Goal: Task Accomplishment & Management: Use online tool/utility

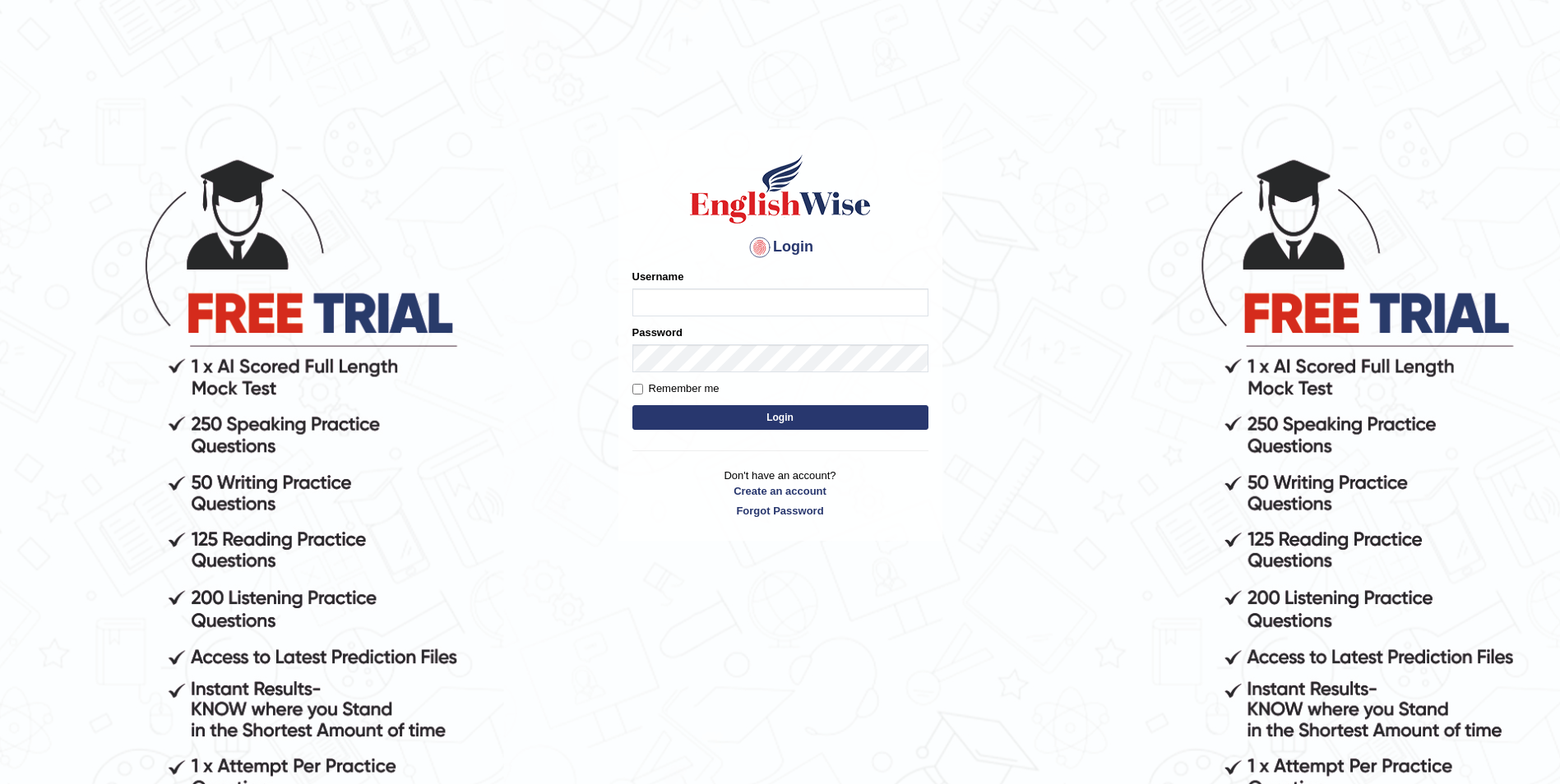
type input "Sadique"
click at [784, 418] on button "Login" at bounding box center [780, 418] width 296 height 25
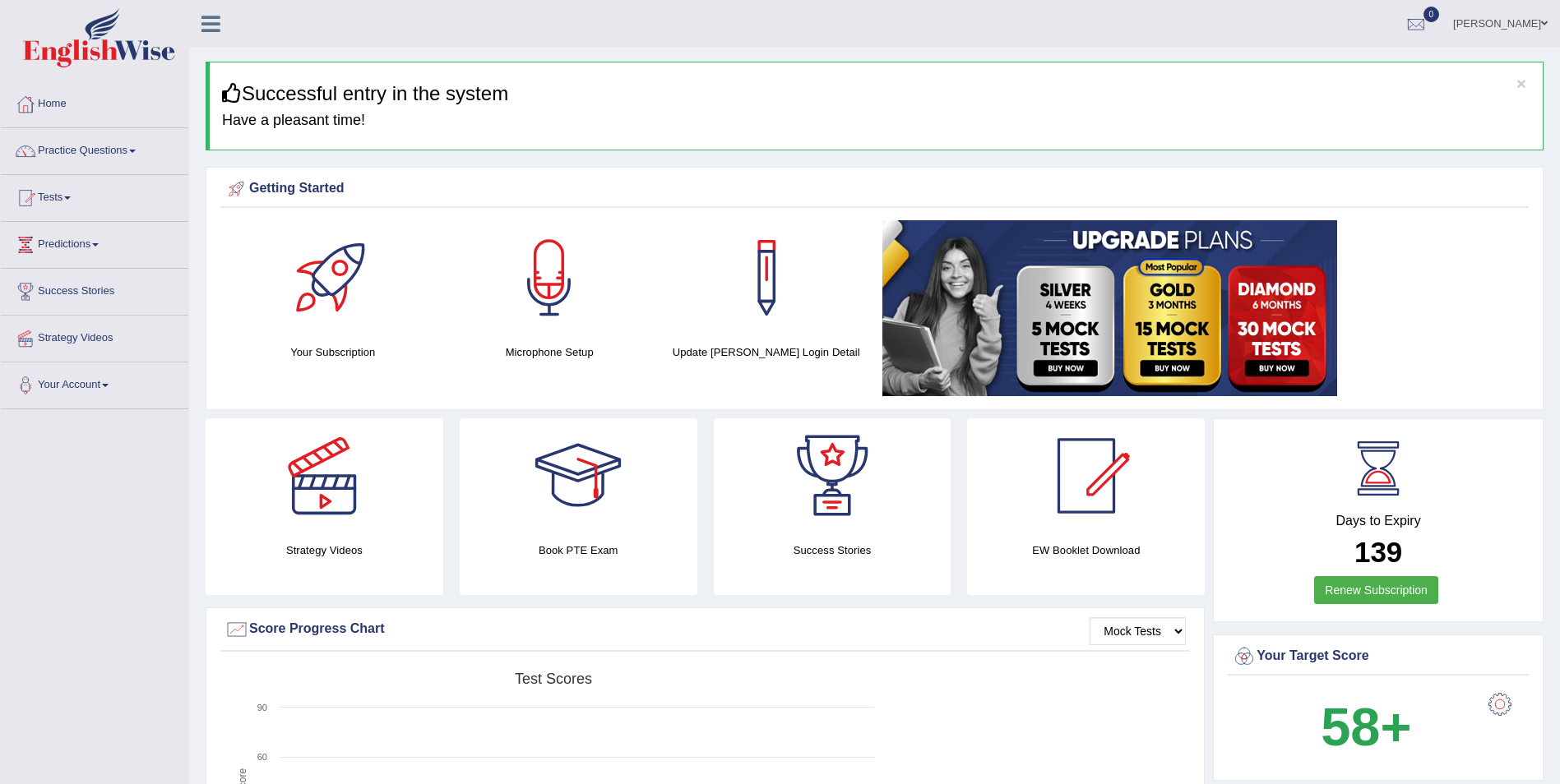
click at [82, 149] on link "Practice Questions" at bounding box center [95, 149] width 188 height 41
